Goal: Information Seeking & Learning: Find specific fact

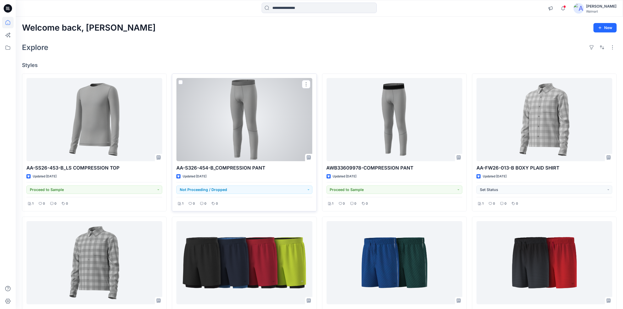
click at [204, 127] on div at bounding box center [244, 119] width 136 height 83
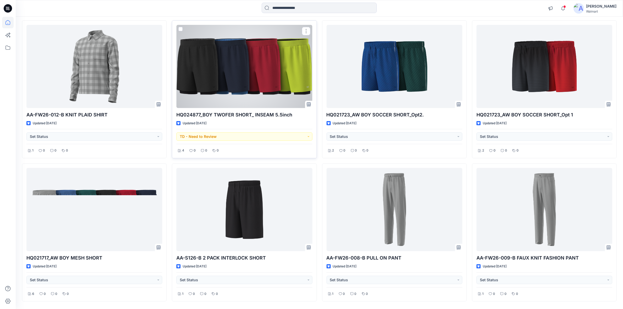
scroll to position [214, 0]
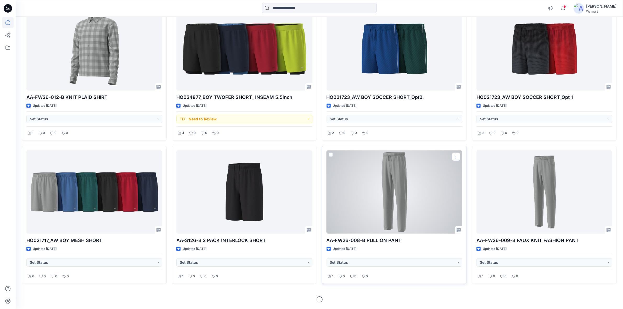
click at [398, 193] on div at bounding box center [394, 191] width 136 height 83
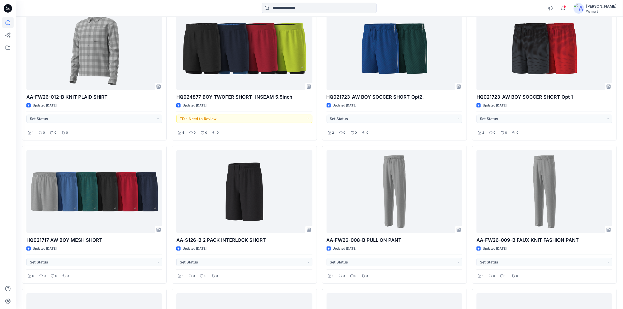
click at [291, 2] on div "Notifications Angela Bohannan changed the status of AA-SS26-453-B_LS COMPRESSIO…" at bounding box center [319, 8] width 607 height 17
click at [292, 11] on input at bounding box center [319, 8] width 115 height 10
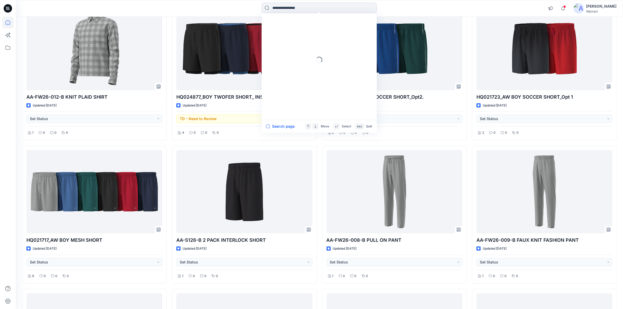
paste input "**********"
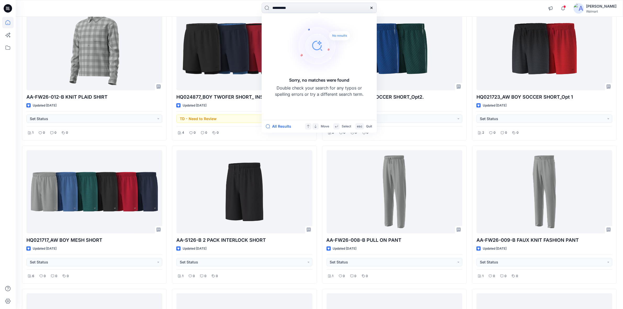
drag, startPoint x: 277, startPoint y: 10, endPoint x: 98, endPoint y: 14, distance: 179.2
click at [98, 14] on div "**********" at bounding box center [319, 9] width 607 height 12
type input "********"
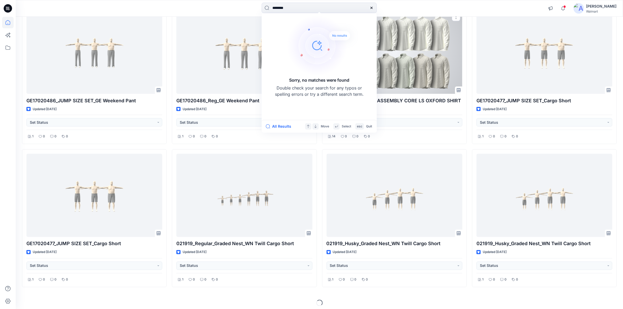
scroll to position [1074, 0]
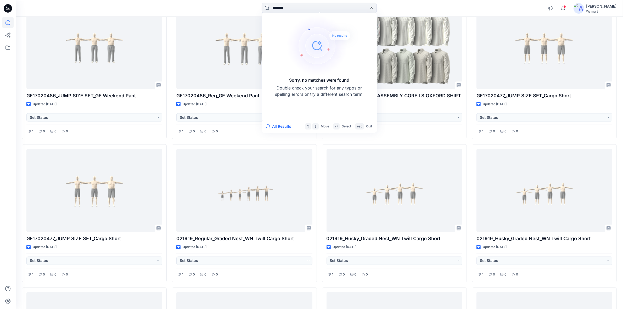
click at [373, 9] on icon at bounding box center [371, 8] width 4 height 4
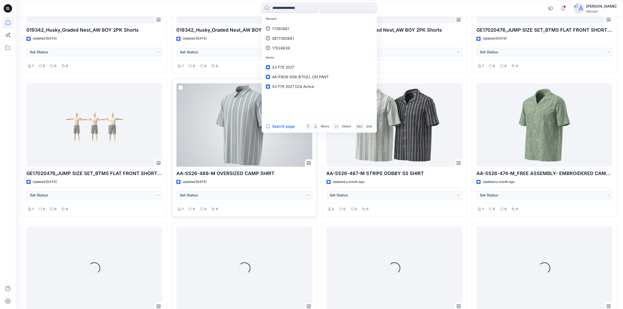
scroll to position [1700, 0]
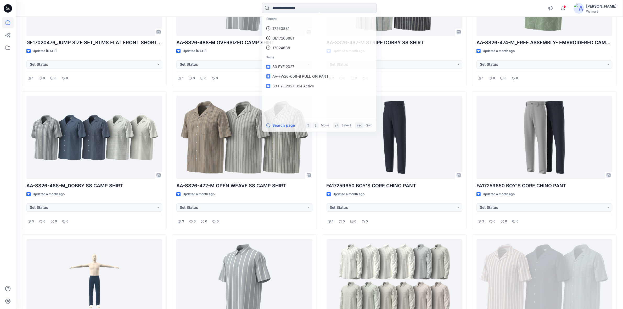
click at [9, 227] on div at bounding box center [8, 163] width 12 height 292
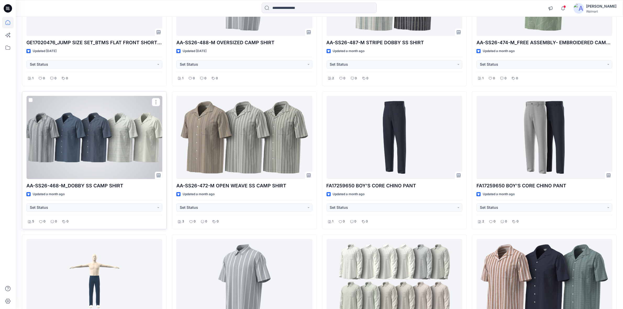
click at [109, 162] on div at bounding box center [94, 137] width 136 height 83
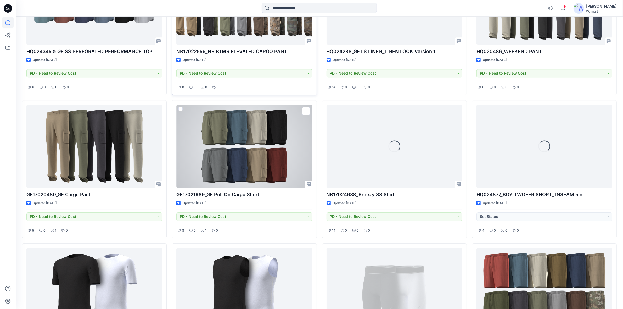
scroll to position [4313, 0]
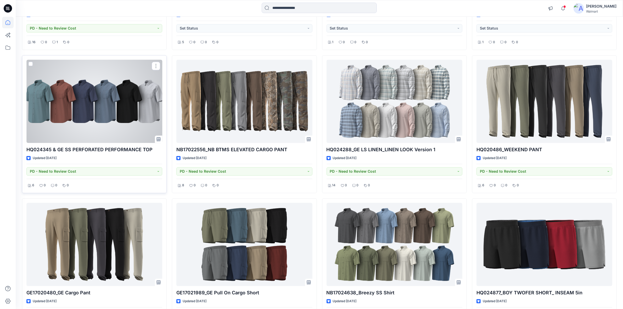
click at [87, 126] on div at bounding box center [94, 101] width 136 height 83
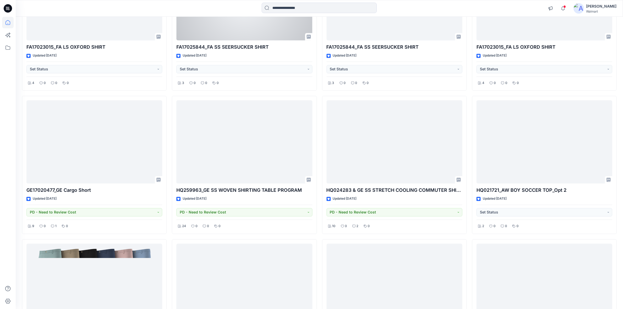
scroll to position [3920, 0]
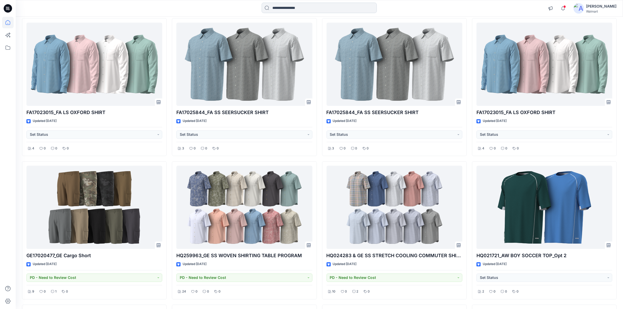
click at [288, 9] on input at bounding box center [319, 8] width 115 height 10
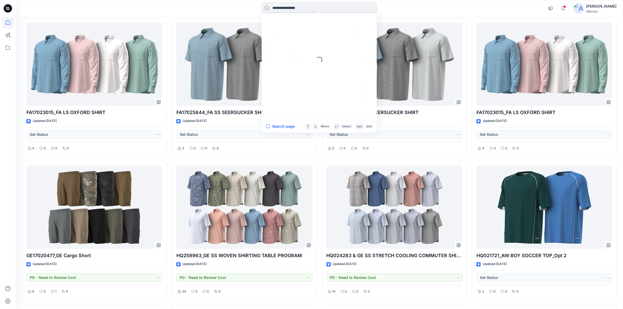
paste input "*******"
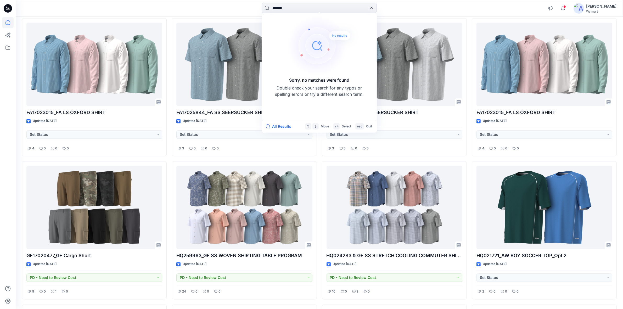
click at [416, 7] on div "******* Sorry, no matches were found Double check your search for any typos or …" at bounding box center [318, 9] width 303 height 12
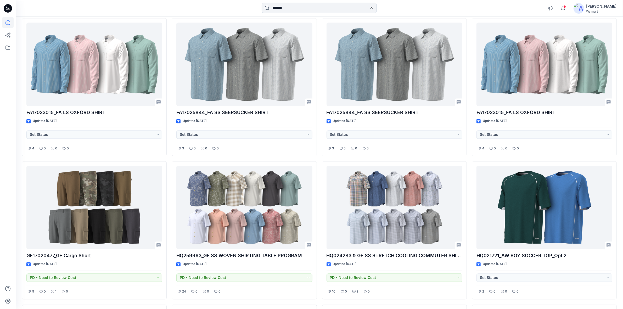
drag, startPoint x: 269, startPoint y: 11, endPoint x: 287, endPoint y: 11, distance: 18.3
click at [269, 11] on input "*******" at bounding box center [319, 8] width 115 height 10
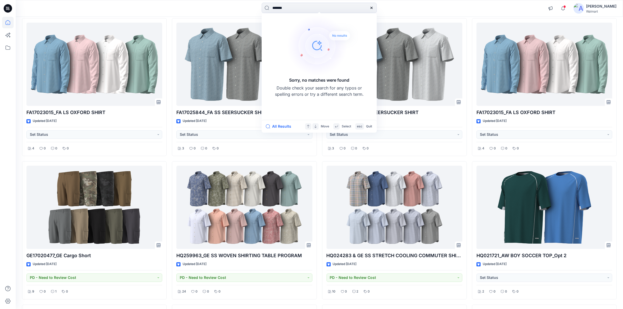
drag, startPoint x: 297, startPoint y: 11, endPoint x: 117, endPoint y: 9, distance: 180.0
click at [116, 10] on div "******* Sorry, no matches were found Double check your search for any typos or …" at bounding box center [319, 9] width 607 height 12
paste input "******"
click at [286, 8] on input "**********" at bounding box center [319, 8] width 115 height 10
type input "********"
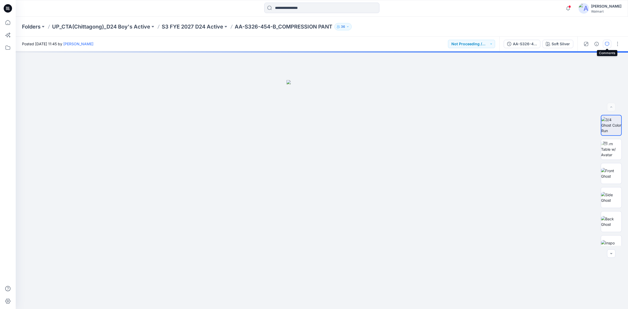
click at [606, 45] on icon "button" at bounding box center [607, 44] width 4 height 4
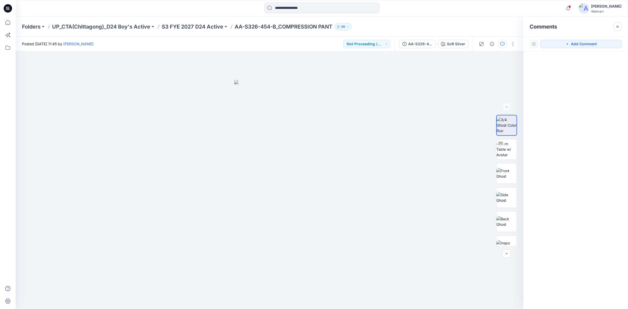
click at [618, 27] on icon "button" at bounding box center [617, 26] width 2 height 2
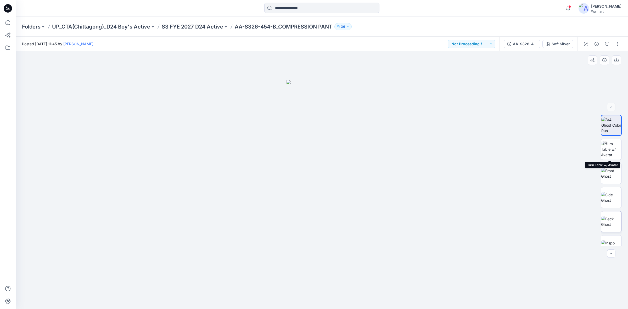
scroll to position [58, 0]
click at [202, 29] on p "S3 FYE 2027 D24 Active" at bounding box center [192, 26] width 61 height 7
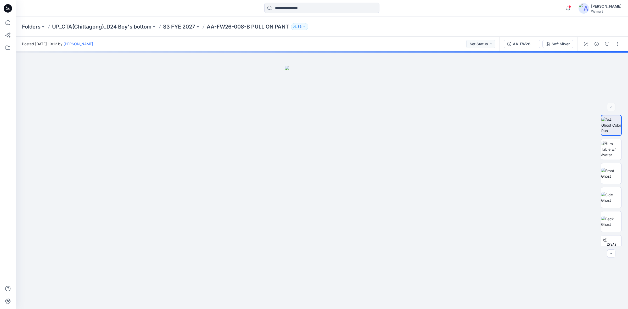
click at [187, 31] on div "Folders UP_CTA(Chittagong)_D24 Boy's bottom S3 FYE 2027 AA-FW26-008-B PULL ON P…" at bounding box center [322, 27] width 612 height 20
click at [186, 25] on p "S3 FYE 2027" at bounding box center [179, 26] width 32 height 7
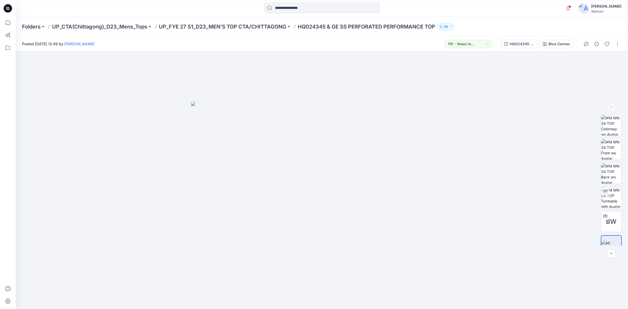
click at [274, 27] on p "UP_FYE 27 S1_D23_MEN’S TOP CTA/CHITTAGONG" at bounding box center [222, 26] width 127 height 7
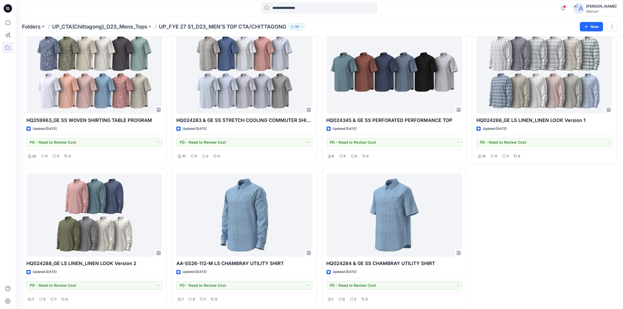
scroll to position [37, 0]
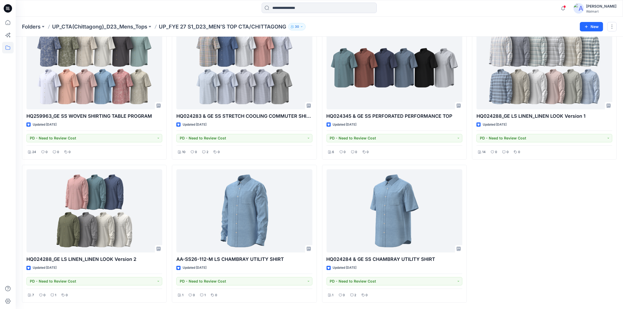
click at [553, 225] on div "HQ024288_GE LS LINEN_LINEN LOOK Version 1 Updated 3 months ago PD - Need to Rev…" at bounding box center [544, 162] width 145 height 281
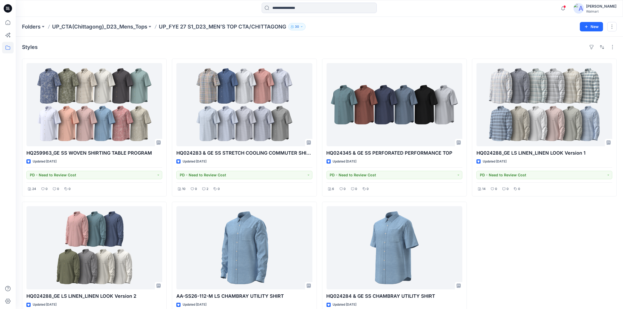
click at [537, 249] on div "HQ024288_GE LS LINEN_LINEN LOOK Version 1 Updated 3 months ago PD - Need to Rev…" at bounding box center [544, 199] width 145 height 281
click at [524, 226] on div "HQ024288_GE LS LINEN_LINEN LOOK Version 1 Updated 3 months ago PD - Need to Rev…" at bounding box center [544, 199] width 145 height 281
click at [542, 231] on div "HQ024288_GE LS LINEN_LINEN LOOK Version 1 Updated 3 months ago PD - Need to Rev…" at bounding box center [544, 199] width 145 height 281
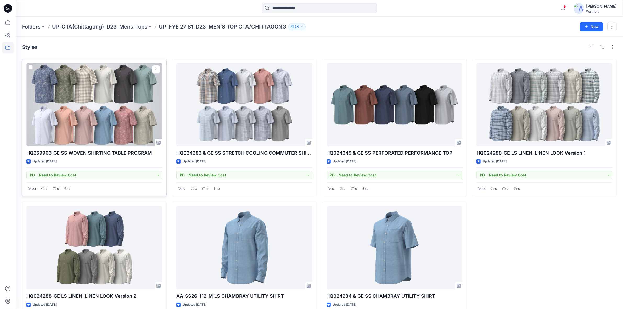
click at [100, 106] on div at bounding box center [94, 104] width 136 height 83
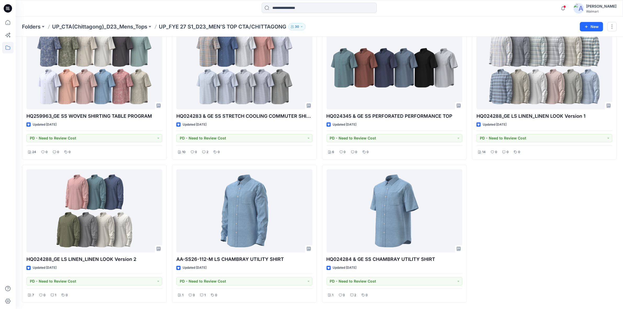
drag, startPoint x: 593, startPoint y: 219, endPoint x: 590, endPoint y: 218, distance: 2.9
click at [593, 219] on div "HQ024288_GE LS LINEN_LINEN LOOK Version 1 Updated 3 months ago PD - Need to Rev…" at bounding box center [544, 162] width 145 height 281
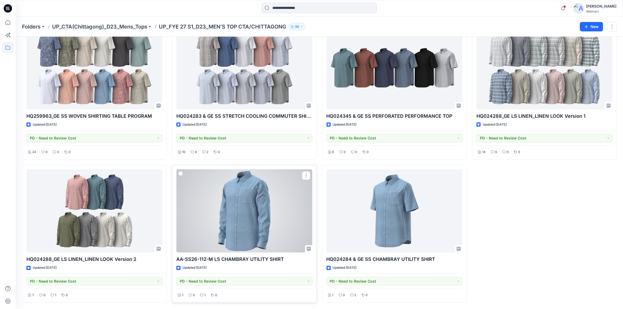
click at [255, 237] on div at bounding box center [244, 210] width 136 height 83
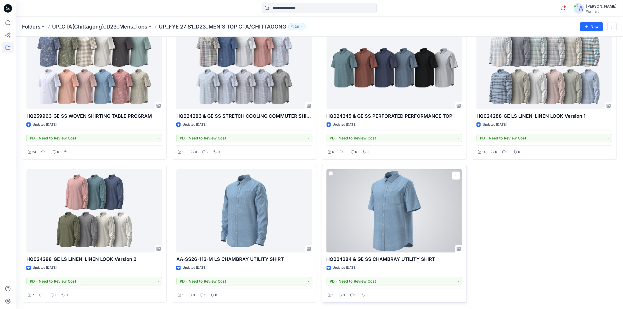
click at [388, 222] on div at bounding box center [394, 210] width 136 height 83
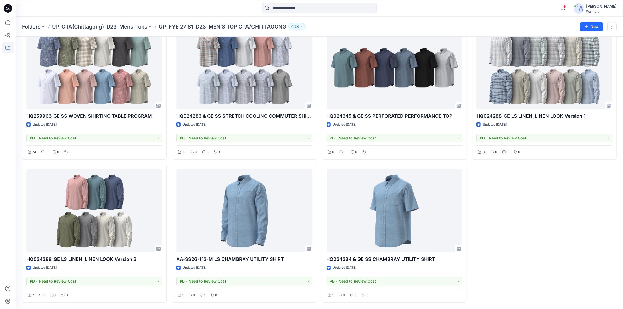
click at [600, 191] on div "HQ024288_GE LS LINEN_LINEN LOOK Version 1 Updated 3 months ago PD - Need to Rev…" at bounding box center [544, 162] width 145 height 281
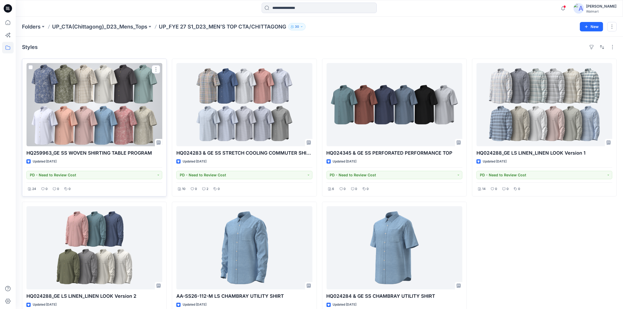
drag, startPoint x: 87, startPoint y: 99, endPoint x: 89, endPoint y: 99, distance: 2.7
click at [87, 99] on div at bounding box center [94, 104] width 136 height 83
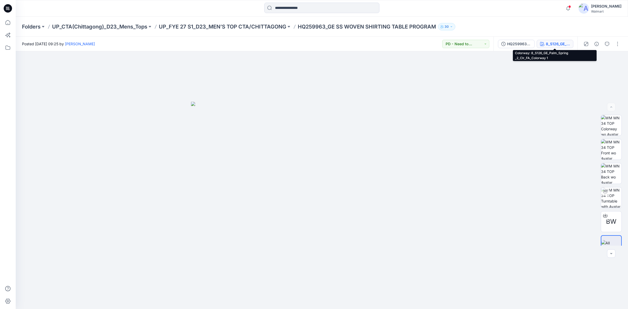
click at [559, 42] on div "8_S126_GE_Palm_Spring _2_Clr_FA_Colorway 1" at bounding box center [558, 44] width 24 height 6
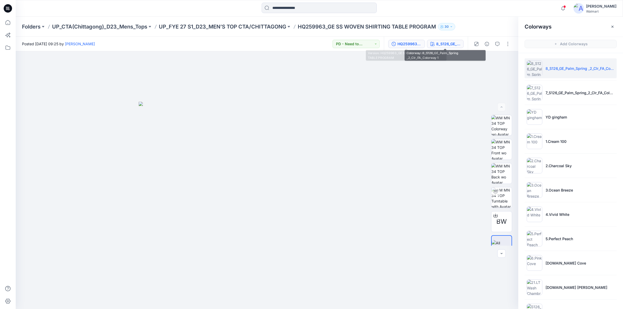
click at [407, 42] on div "HQ259963_GE SS WOVEN SHIRTING TABLE PROGRAM" at bounding box center [409, 44] width 24 height 6
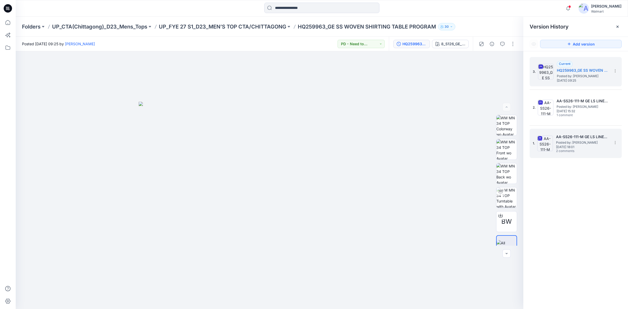
click at [575, 136] on h5 "AA-SS26-111-M GE LS LINEN_LINEN LOOK Version 3" at bounding box center [582, 137] width 52 height 6
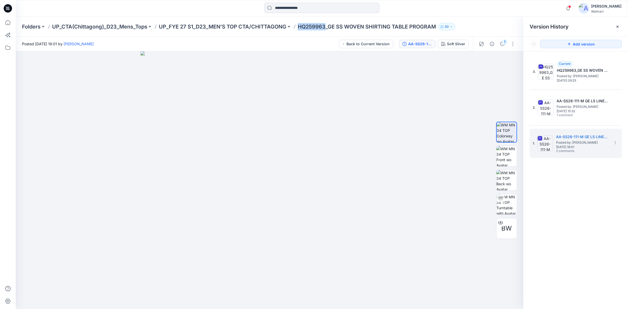
drag, startPoint x: 299, startPoint y: 28, endPoint x: 327, endPoint y: 30, distance: 28.3
click at [327, 30] on div "Folders UP_CTA(Chittagong)_D23_Mens_Tops UP_FYE 27 S1_D23_MEN’S TOP CTA/CHITTAG…" at bounding box center [301, 26] width 559 height 7
copy p "HQ259963"
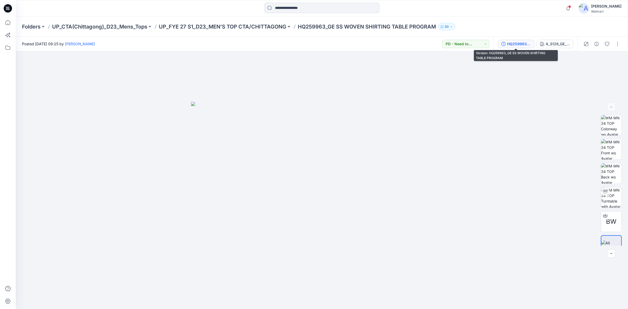
click at [514, 45] on div "HQ259963_GE SS WOVEN SHIRTING TABLE PROGRAM" at bounding box center [519, 44] width 24 height 6
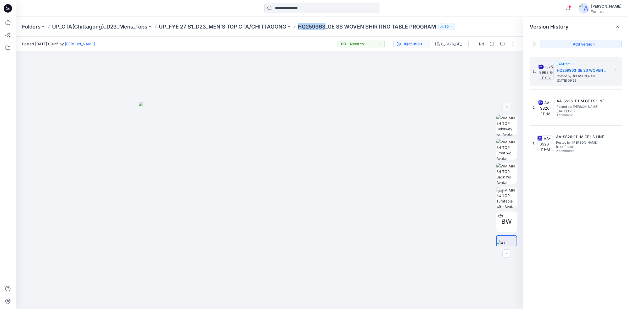
drag, startPoint x: 328, startPoint y: 26, endPoint x: 300, endPoint y: 30, distance: 27.6
click at [300, 30] on p "HQ259963_GE SS WOVEN SHIRTING TABLE PROGRAM" at bounding box center [367, 26] width 138 height 7
click at [299, 40] on div "Posted [DATE] 09:25 by [PERSON_NAME] PD - Need to Review Cost" at bounding box center [202, 44] width 373 height 14
